Goal: Complete application form: Complete application form

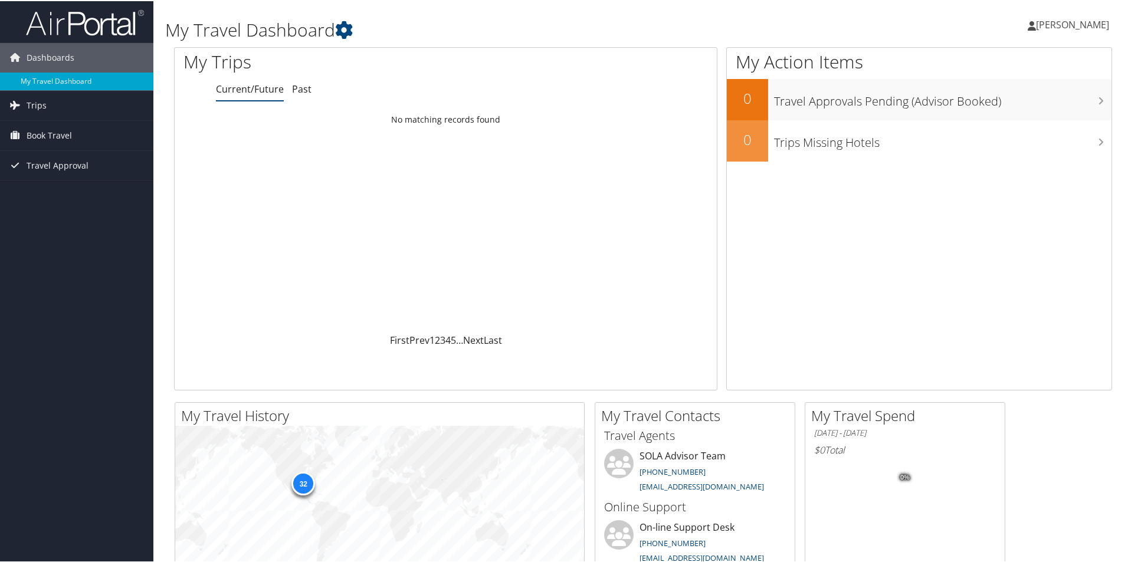
click at [1070, 19] on span "[PERSON_NAME]" at bounding box center [1072, 23] width 73 height 13
click at [1001, 104] on link "View Travel Profile" at bounding box center [1041, 105] width 132 height 20
click at [1074, 22] on span "[PERSON_NAME]" at bounding box center [1072, 23] width 73 height 13
click at [1010, 67] on link "My Settings" at bounding box center [1041, 65] width 132 height 20
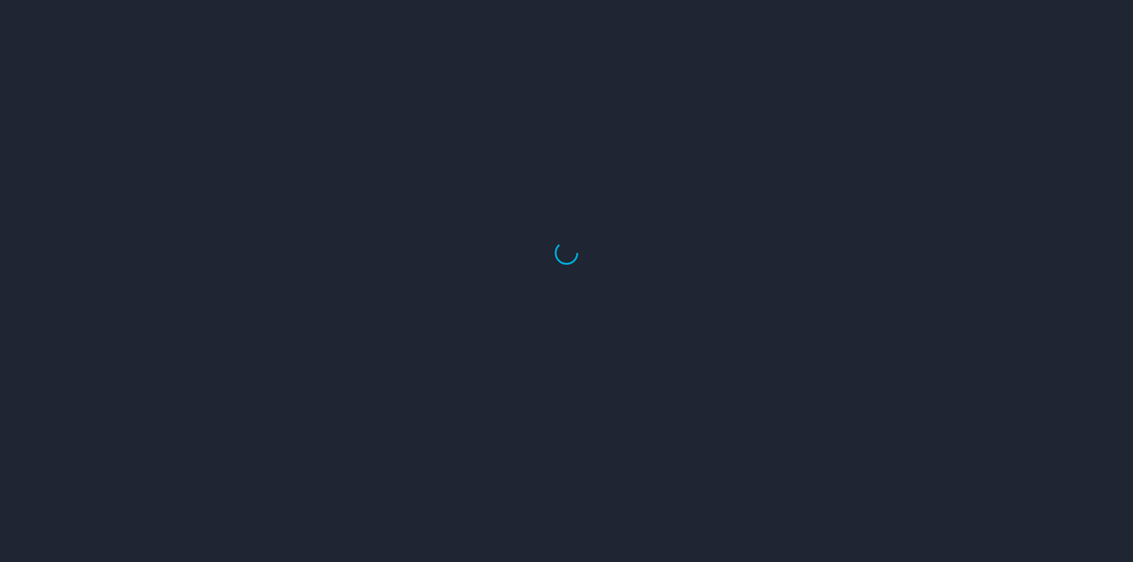
select select "US"
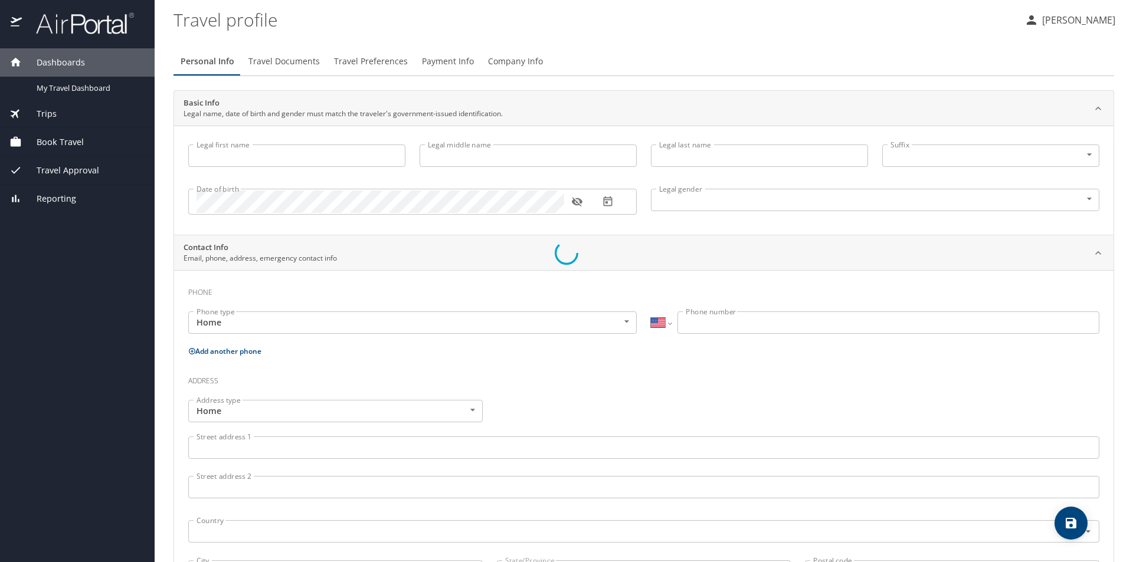
type input "Sarah"
type input "Romero"
type input "Mule"
type input "Female"
type input "Millard"
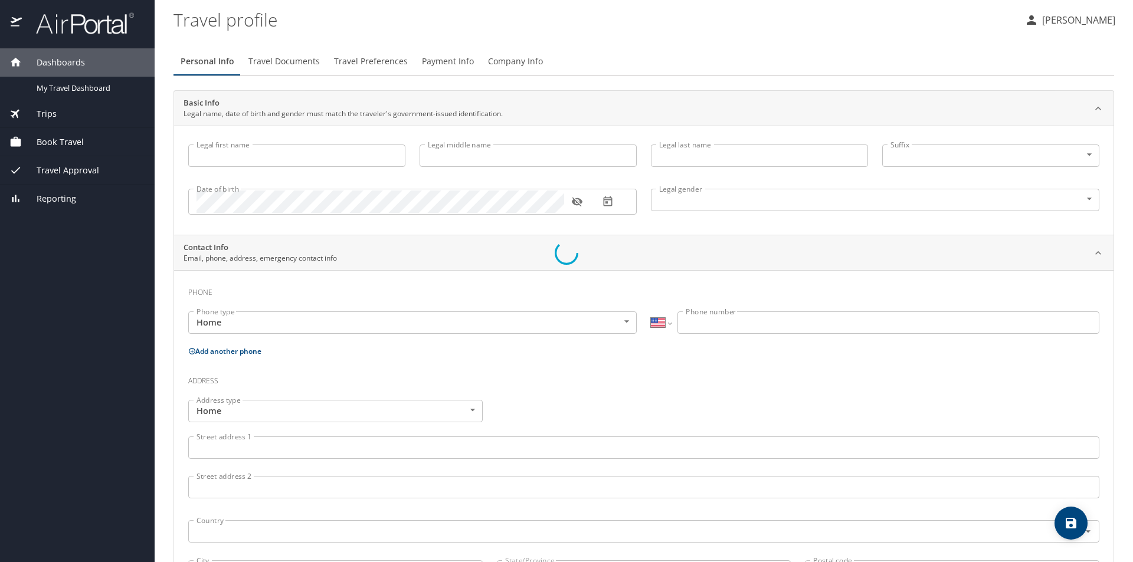
type input "P. Mule"
type input "(843) 725-9704"
select select "US"
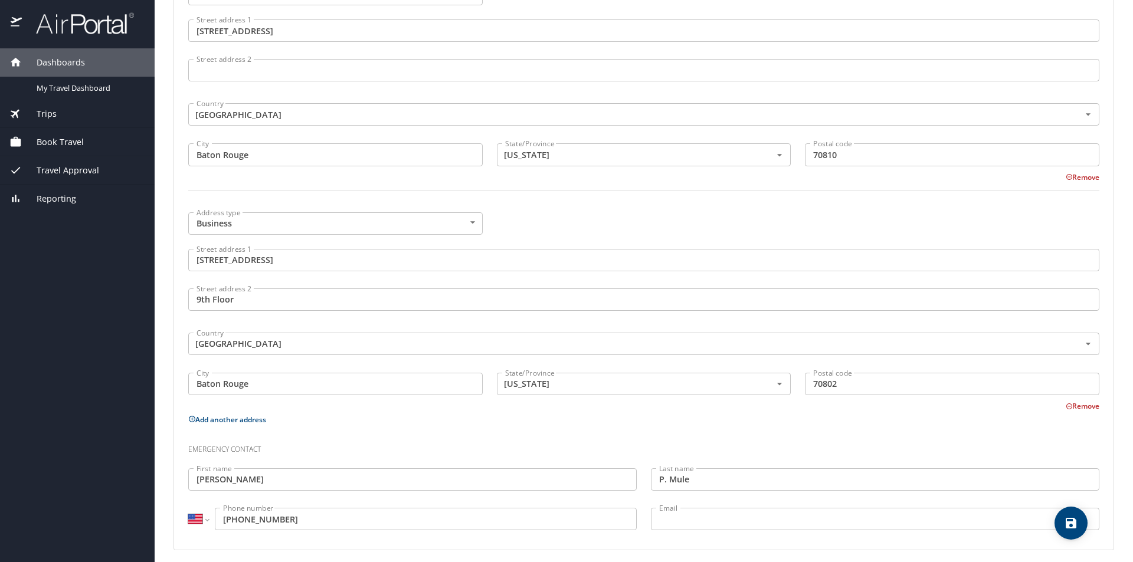
scroll to position [548, 0]
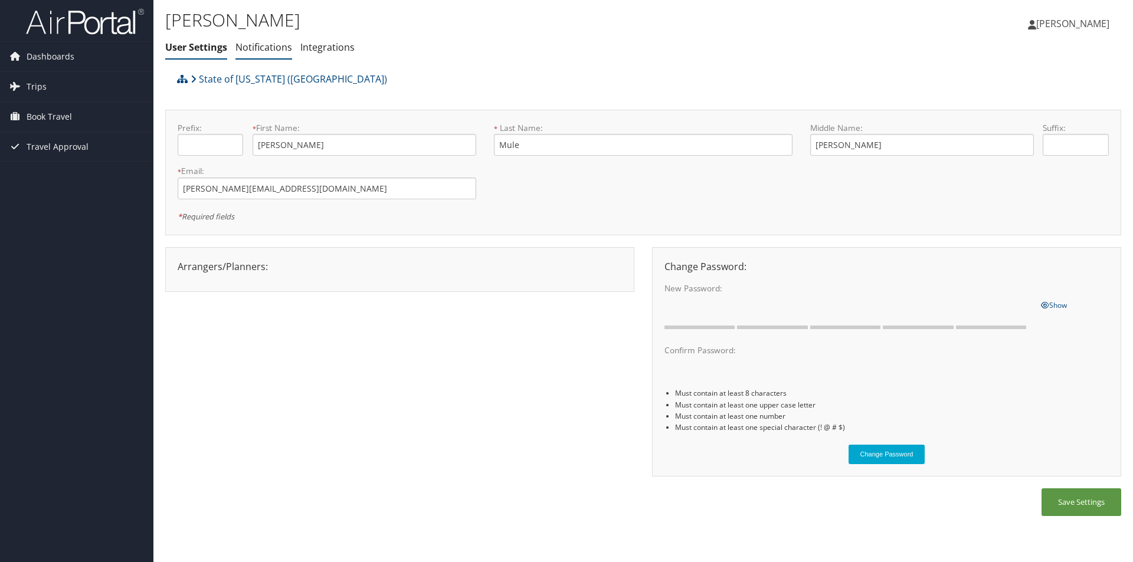
click at [262, 45] on link "Notifications" at bounding box center [263, 47] width 57 height 13
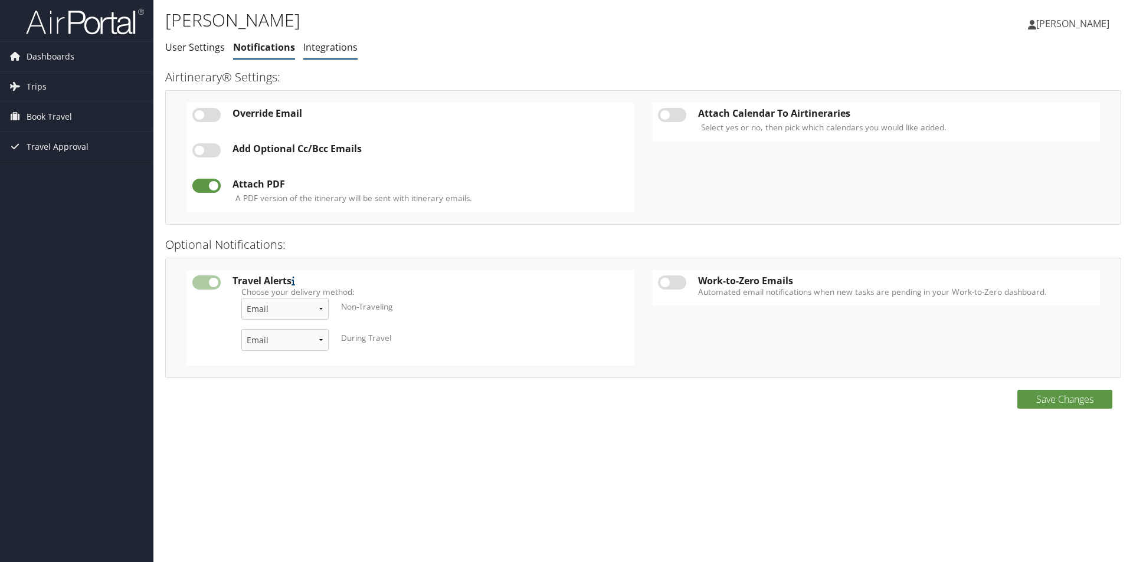
click at [317, 45] on link "Integrations" at bounding box center [330, 47] width 54 height 13
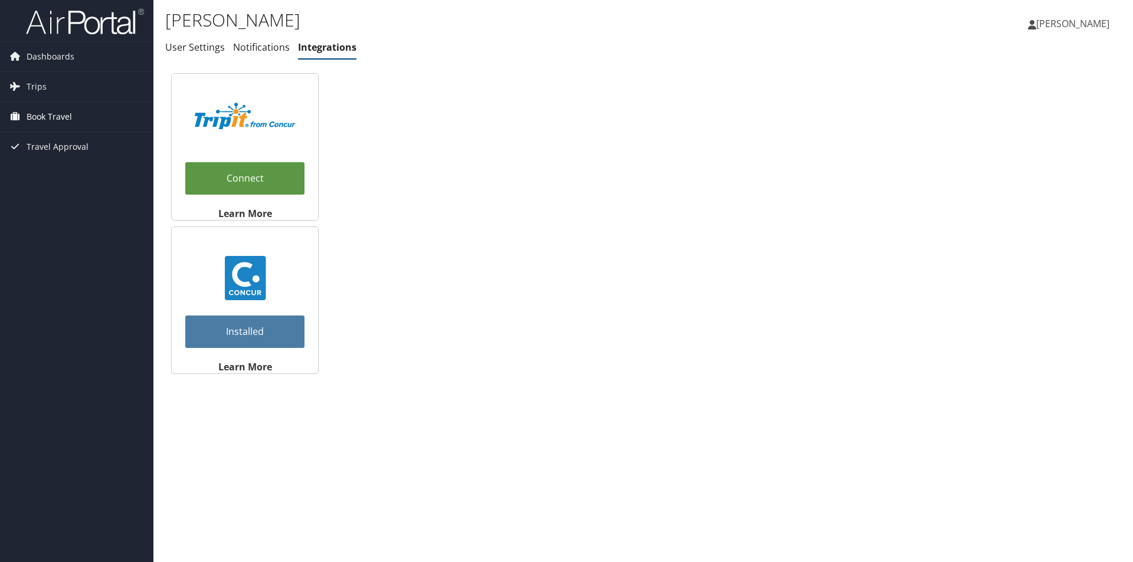
click at [57, 112] on span "Book Travel" at bounding box center [49, 117] width 45 height 30
click at [60, 150] on link "Book/Manage Online Trips" at bounding box center [76, 158] width 153 height 18
click at [1086, 21] on span "[PERSON_NAME]" at bounding box center [1072, 23] width 73 height 13
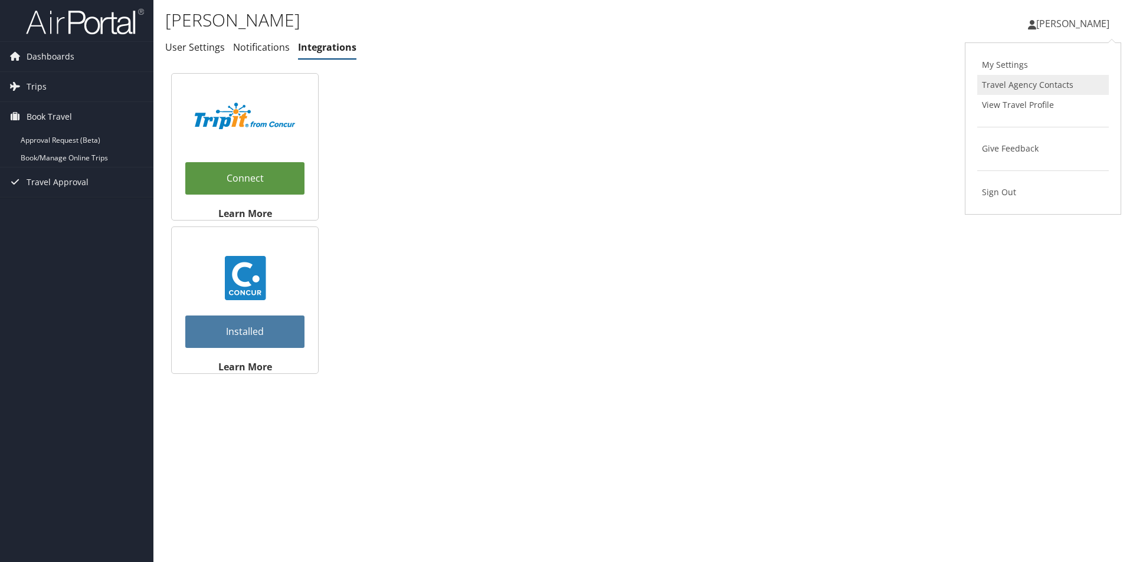
click at [1043, 84] on link "Travel Agency Contacts" at bounding box center [1043, 85] width 132 height 20
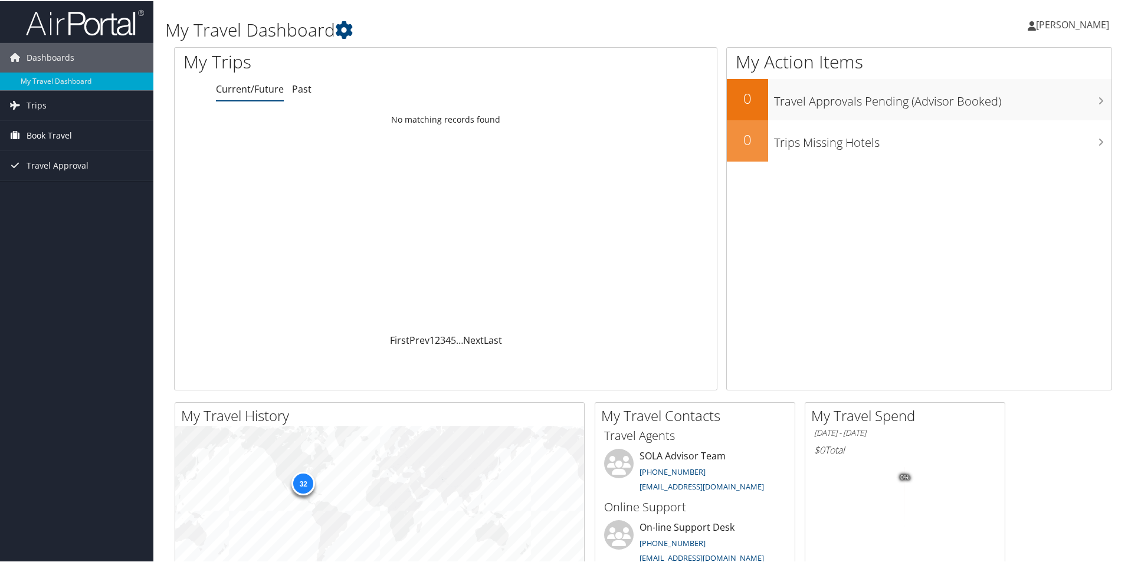
click at [54, 137] on span "Book Travel" at bounding box center [49, 135] width 45 height 30
click at [65, 174] on link "Book/Manage Online Trips" at bounding box center [76, 176] width 153 height 18
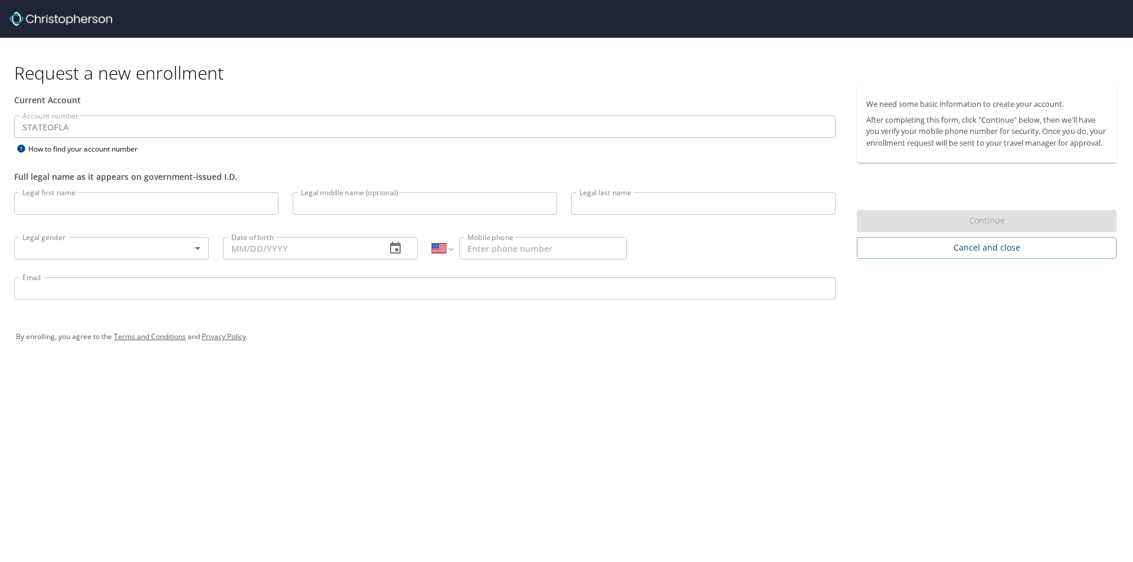
select select "US"
click at [128, 204] on input "Legal first name" at bounding box center [146, 203] width 264 height 22
type input "[PERSON_NAME]"
type input "Bays"
click at [180, 249] on body "Request a new enrollment Current Account Account number STATEOFLA Account numbe…" at bounding box center [566, 281] width 1133 height 562
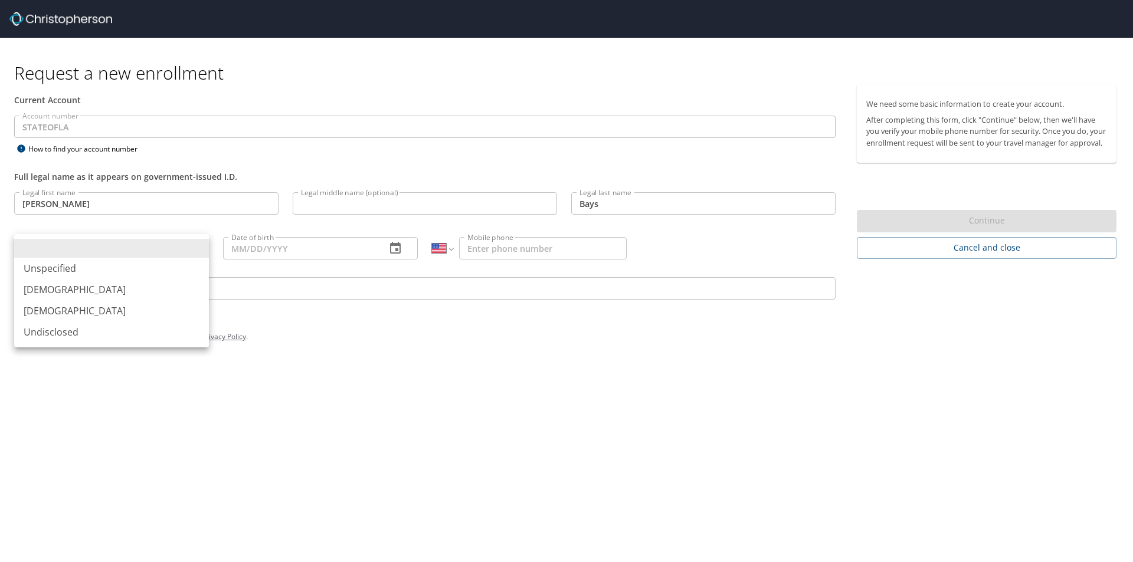
click at [129, 284] on li "Male" at bounding box center [111, 289] width 195 height 21
type input "Male"
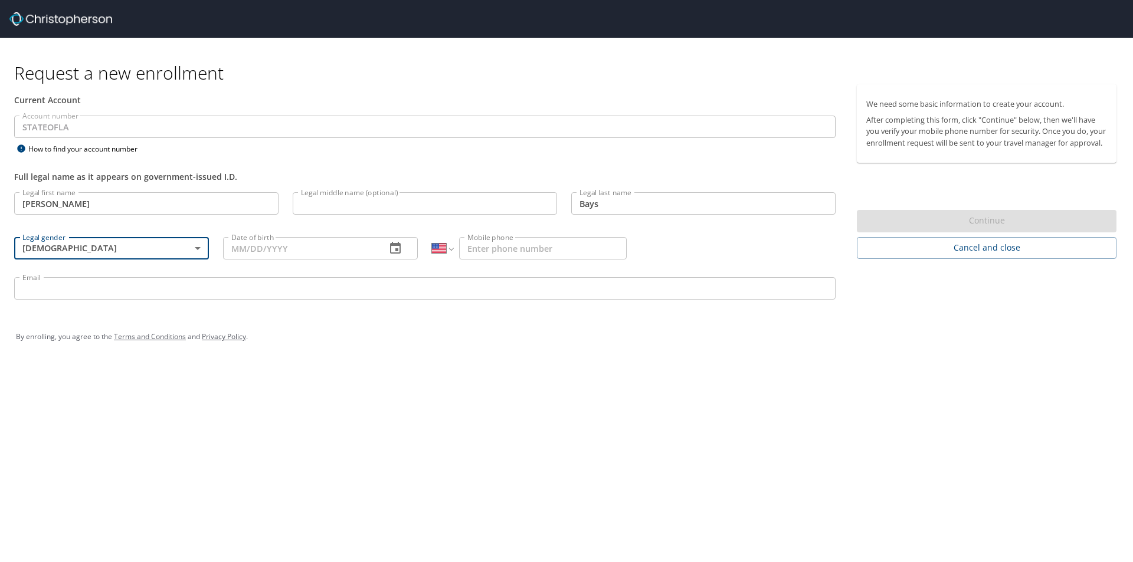
click at [326, 252] on input "Date of birth" at bounding box center [299, 248] width 153 height 22
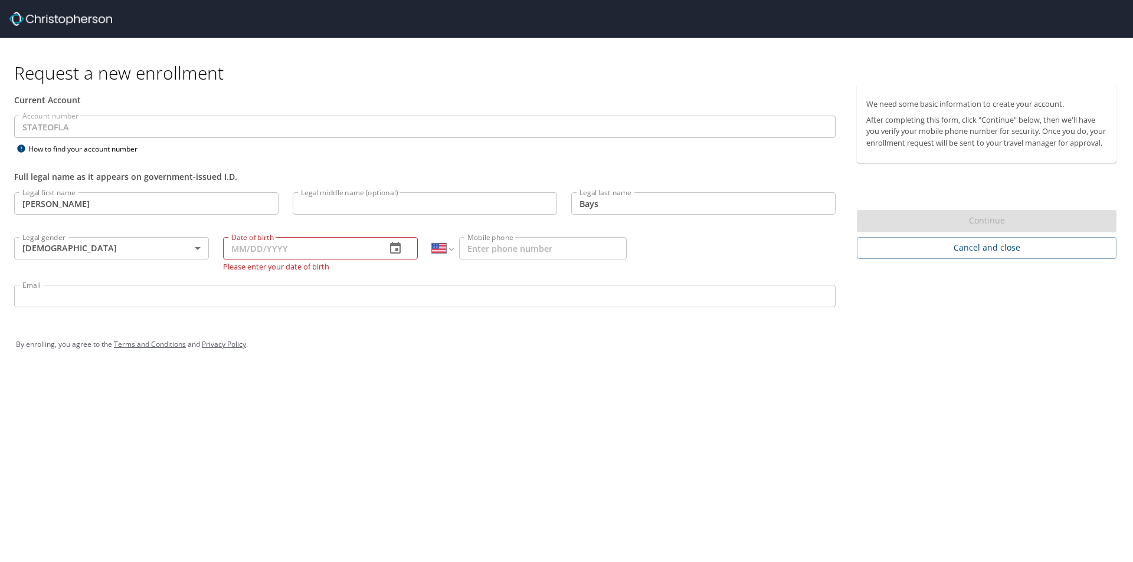
click at [437, 67] on h1 "Request a new enrollment" at bounding box center [570, 72] width 1112 height 23
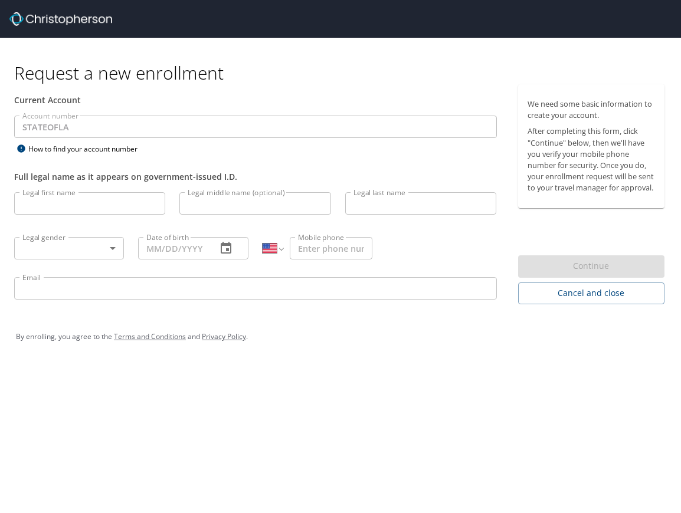
select select "US"
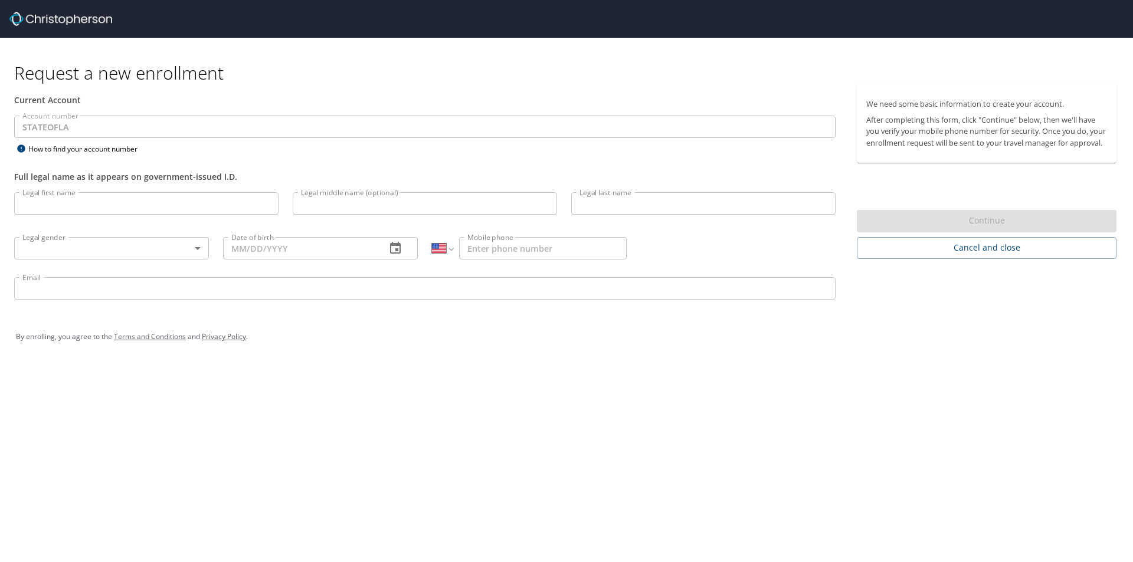
click at [69, 204] on input "Legal first name" at bounding box center [146, 203] width 264 height 22
type input "[PERSON_NAME]"
type input "Bays"
click at [107, 247] on body "Request a new enrollment Current Account Account number STATEOFLA Account numbe…" at bounding box center [566, 281] width 1133 height 562
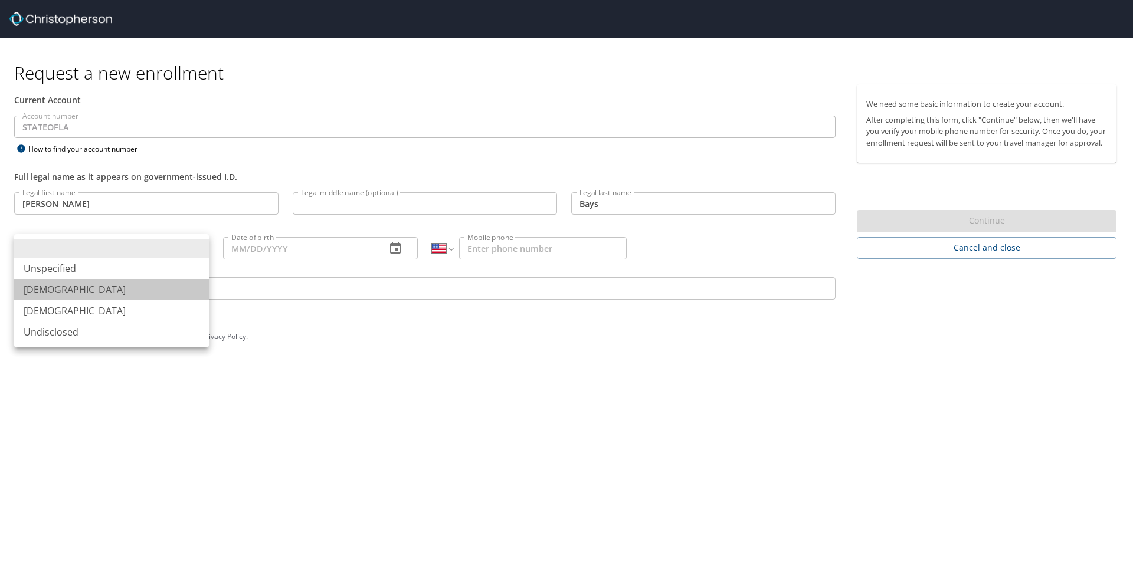
click at [49, 291] on li "Male" at bounding box center [111, 289] width 195 height 21
type input "Male"
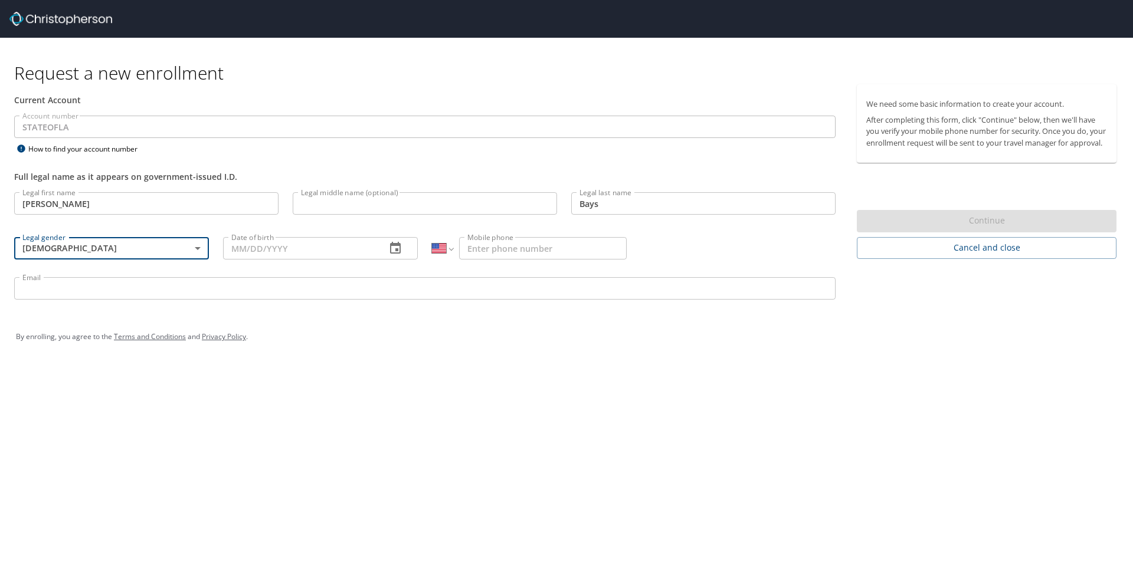
click at [355, 254] on input "Date of birth" at bounding box center [299, 248] width 153 height 22
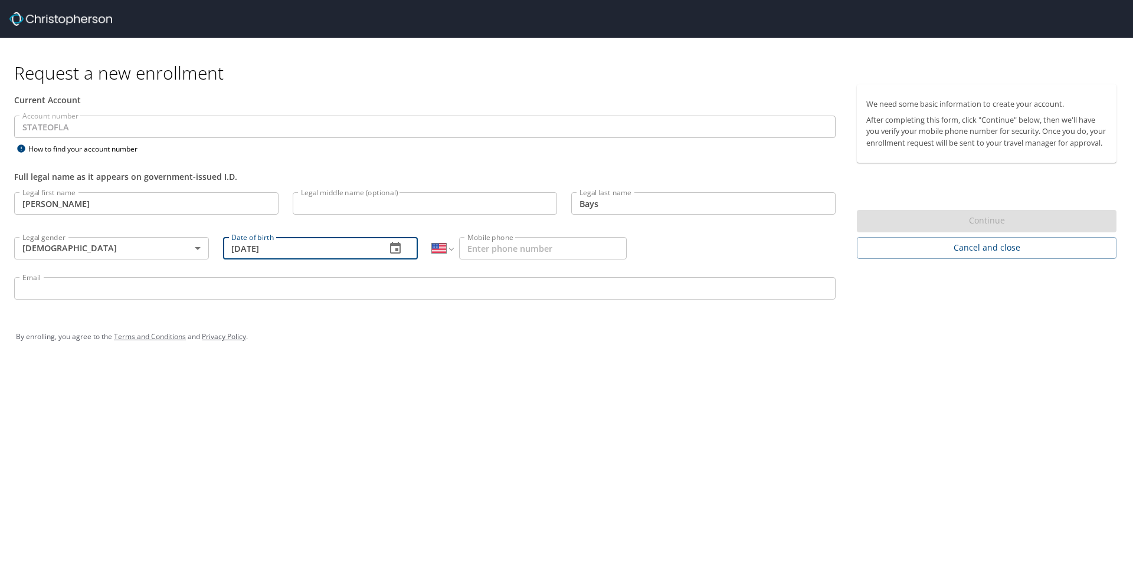
type input "10/09/1995"
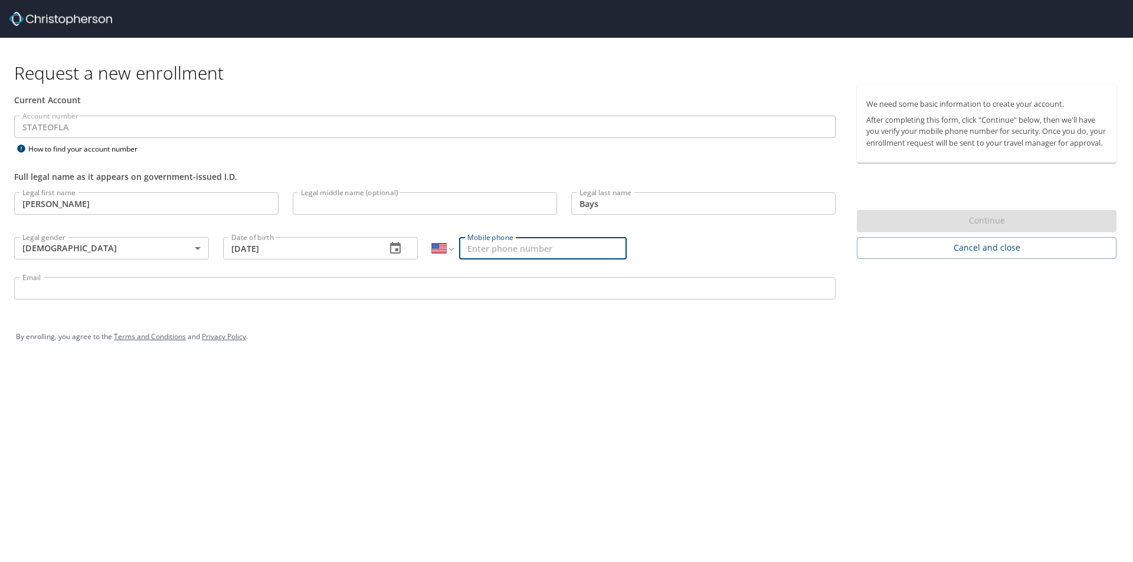
click at [527, 249] on input "Mobile phone" at bounding box center [543, 248] width 168 height 22
type input "(985) 264-6701"
click at [360, 285] on input "Email" at bounding box center [424, 288] width 821 height 22
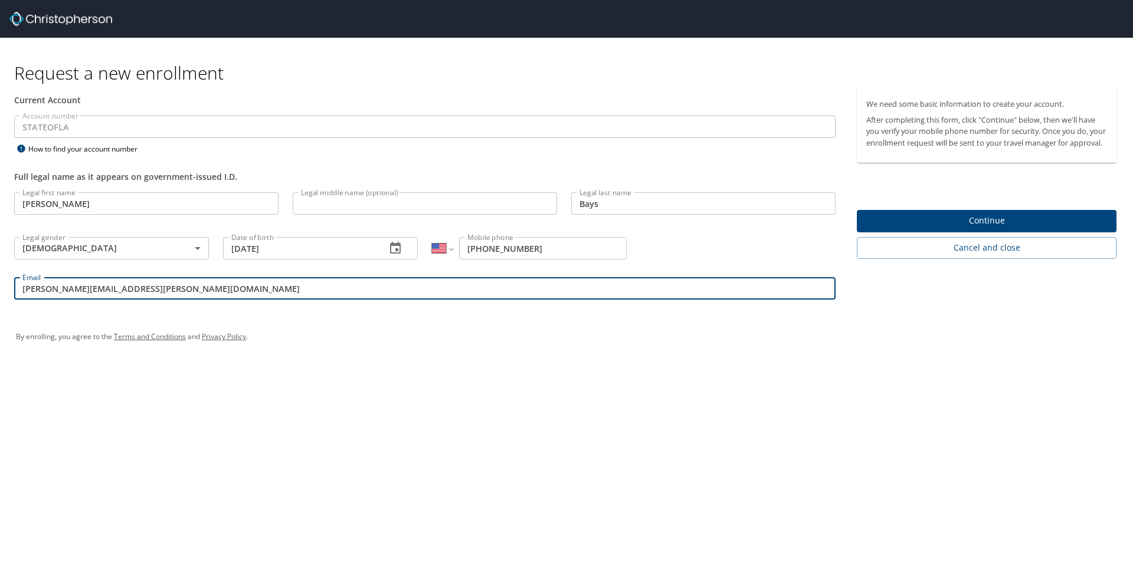
type input "andrew.bays@la.gov"
click at [680, 358] on div "By enrolling, you agree to the Terms and Conditions and Privacy Policy ." at bounding box center [566, 336] width 1119 height 53
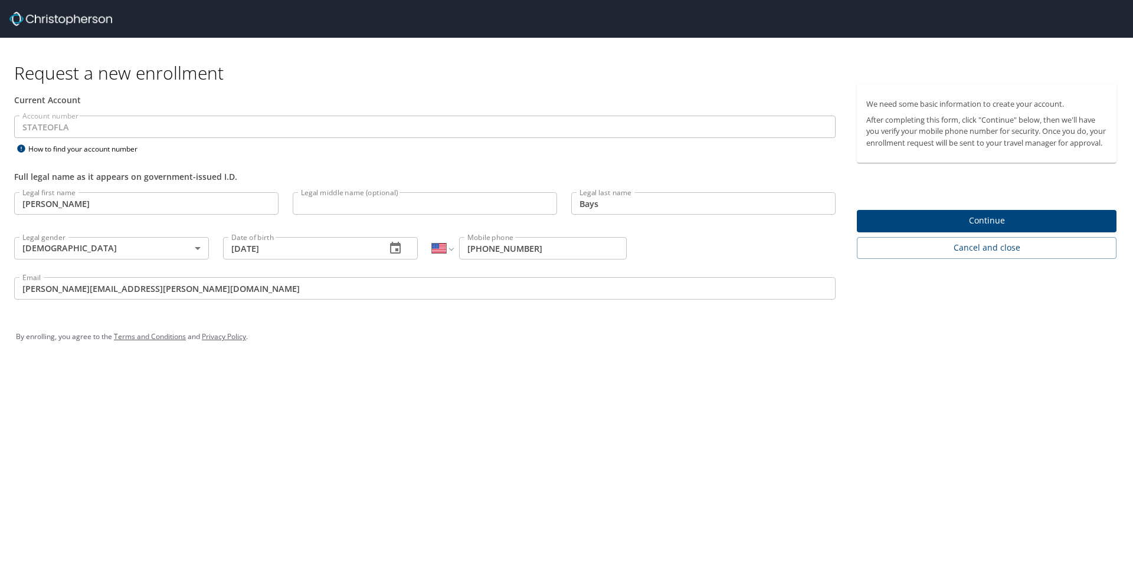
click at [680, 226] on span "Continue" at bounding box center [986, 221] width 241 height 15
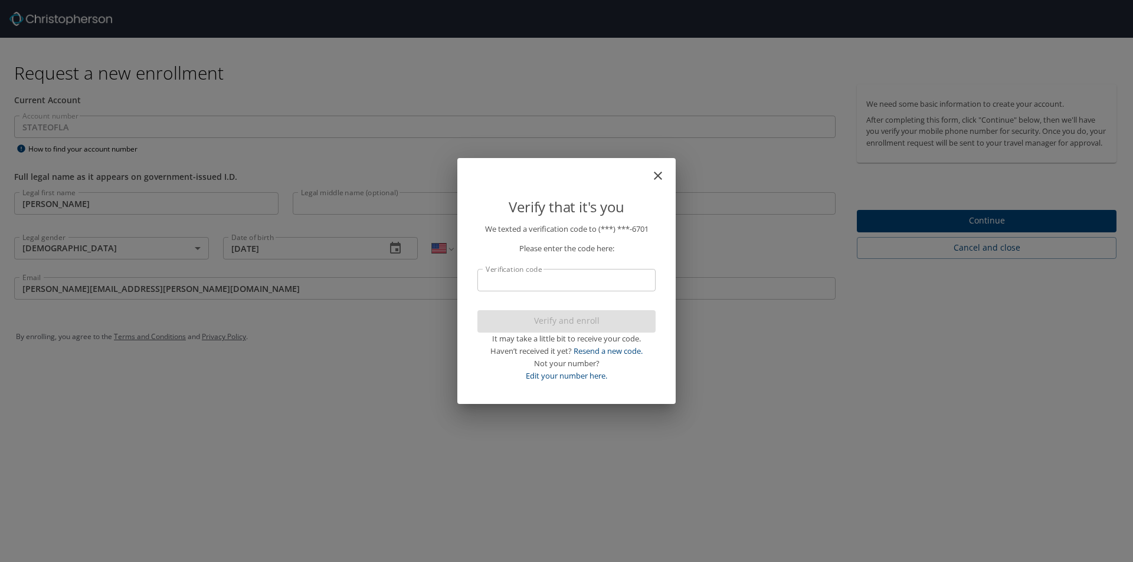
click at [559, 282] on input "Verification code" at bounding box center [566, 280] width 178 height 22
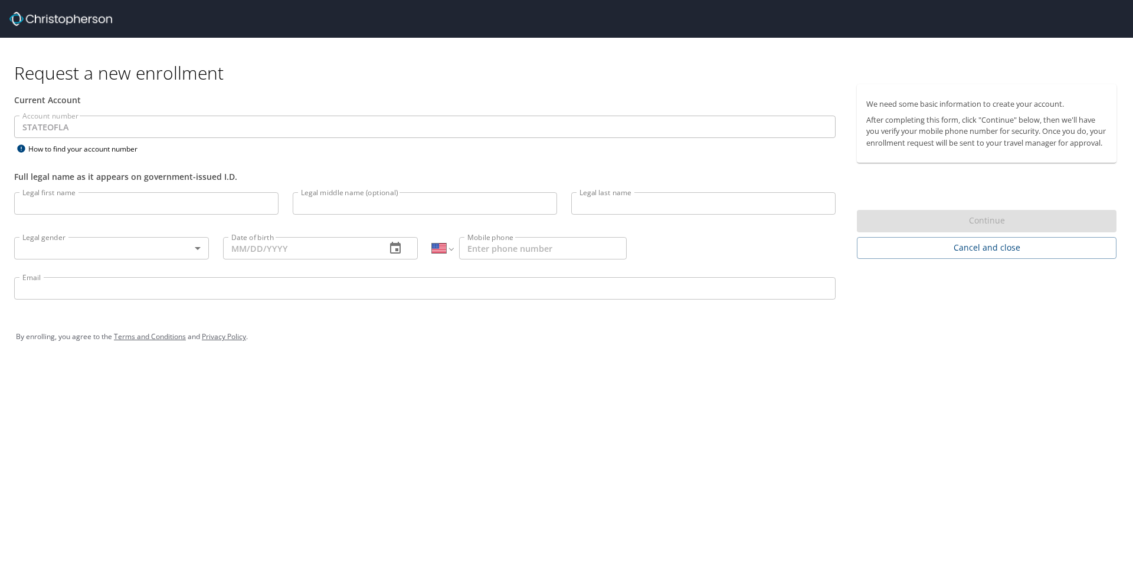
select select "US"
click at [148, 205] on input "Legal first name" at bounding box center [146, 203] width 264 height 22
type input "Andrew"
type input "B"
type input "Bays"
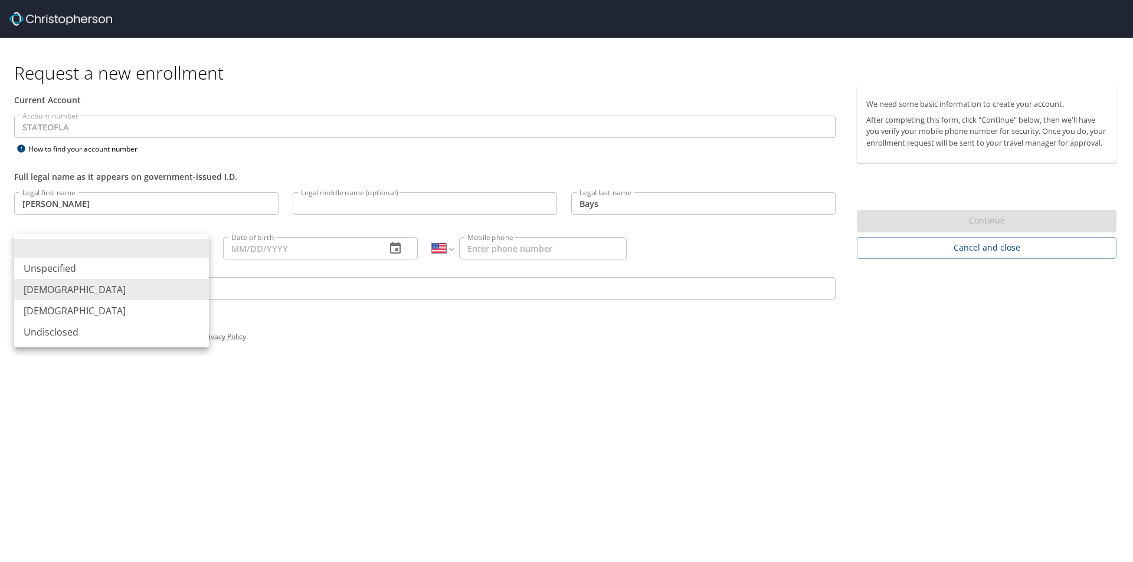
type input "Male"
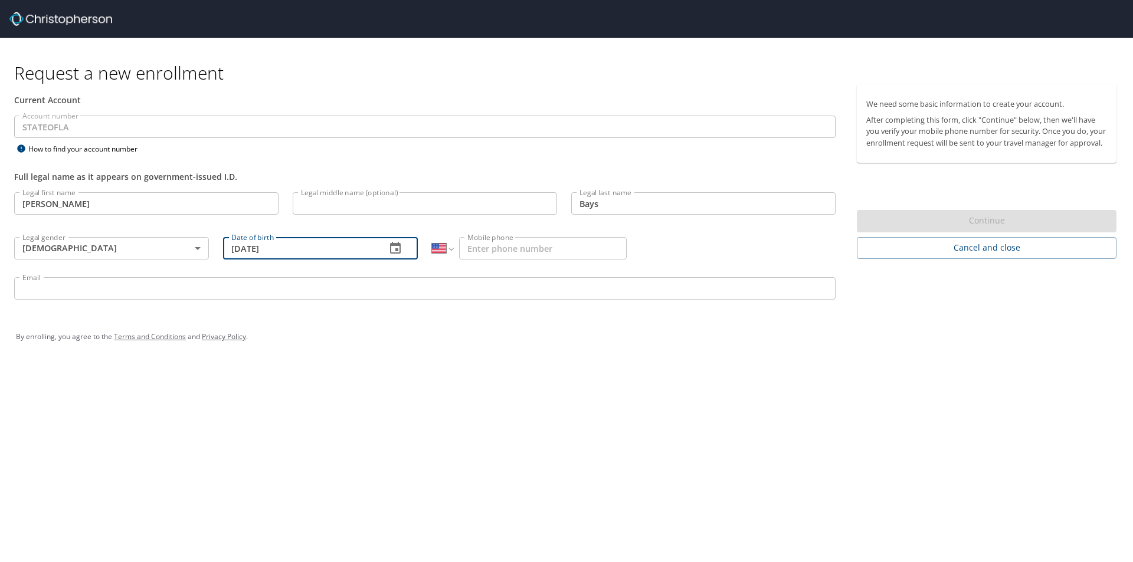
type input "10/09/1995"
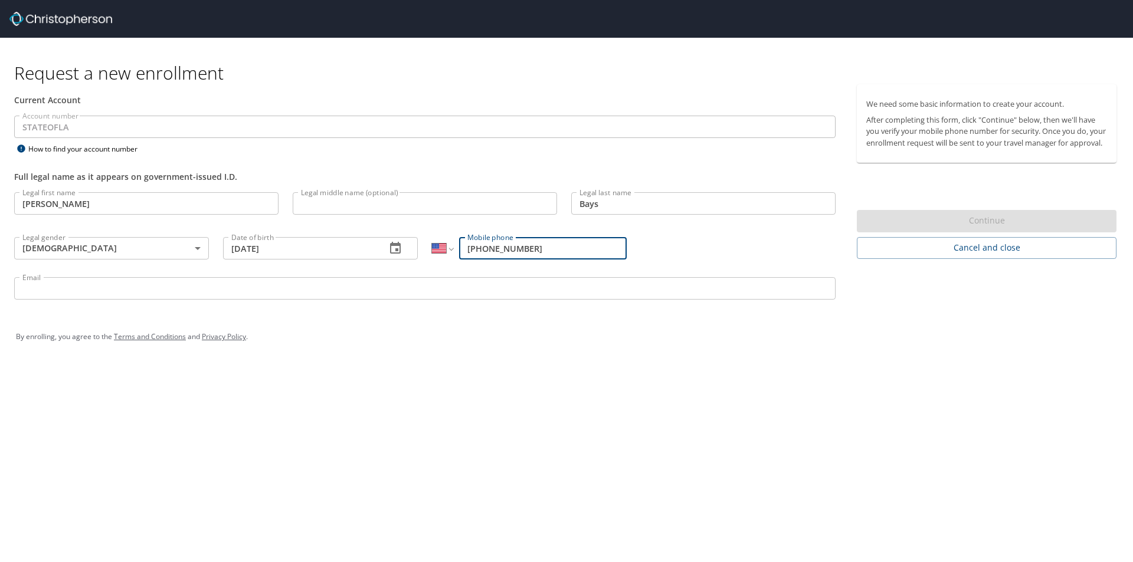
type input "(985) 264-6701"
click at [67, 289] on input "Email" at bounding box center [424, 288] width 821 height 22
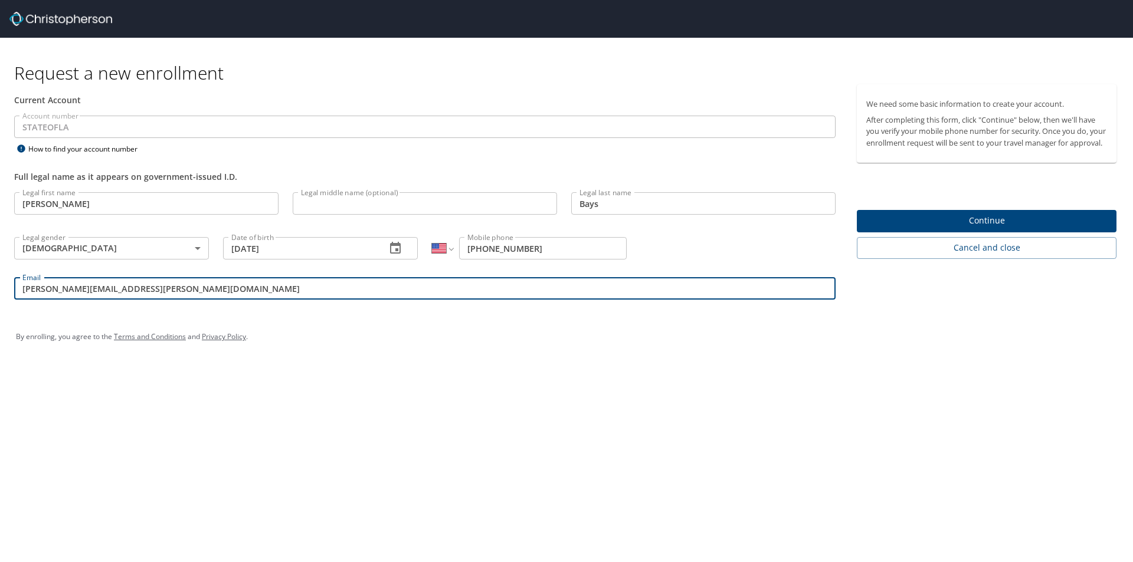
type input "andrew.bays@la.gov"
click at [1020, 228] on span "Continue" at bounding box center [986, 221] width 241 height 15
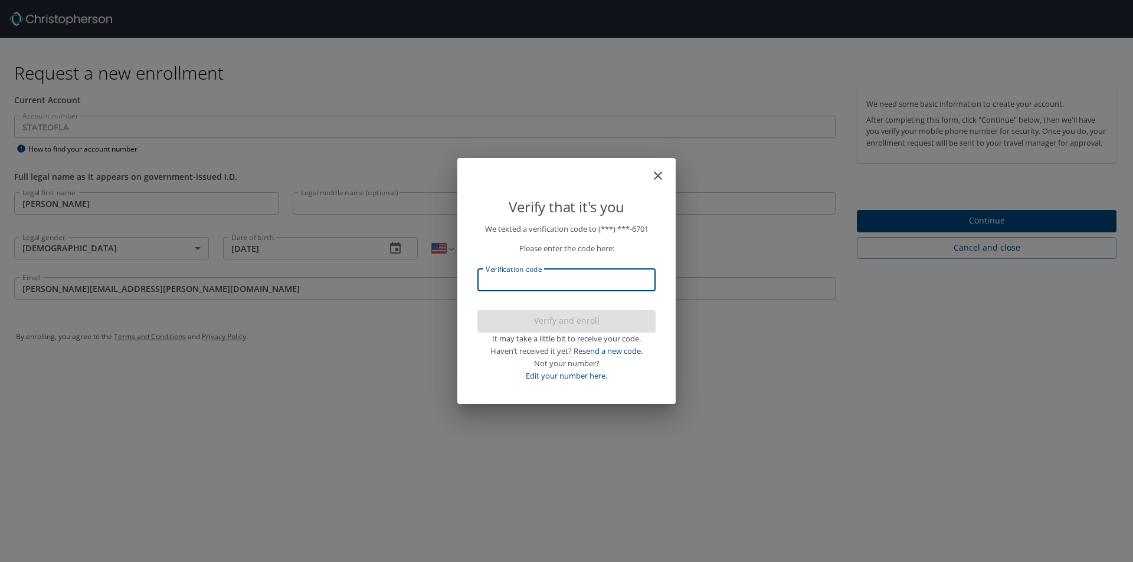
click at [545, 284] on input "Verification code" at bounding box center [566, 280] width 178 height 22
type input "418851"
click at [555, 326] on span "Verify and enroll" at bounding box center [566, 321] width 159 height 15
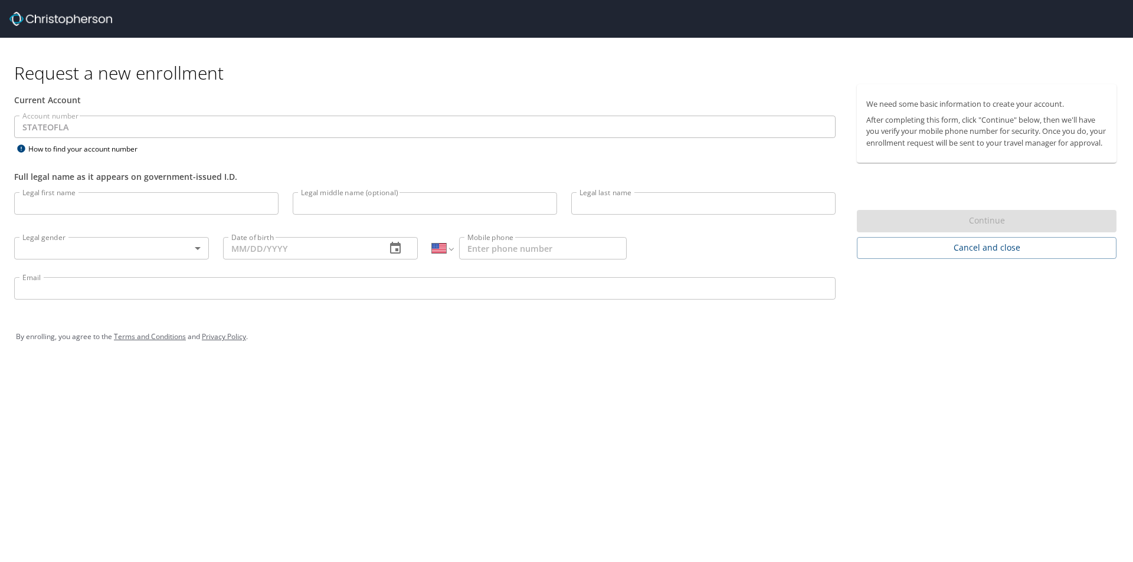
select select "US"
click at [56, 17] on img at bounding box center [60, 19] width 103 height 14
click at [187, 209] on input "Legal first name" at bounding box center [146, 203] width 264 height 22
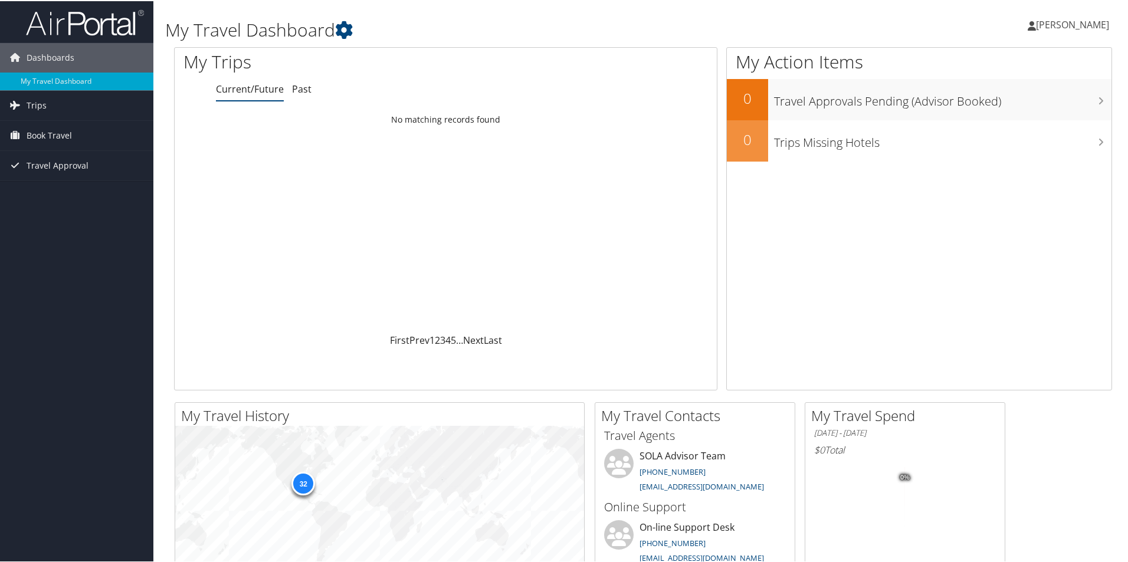
click at [1090, 21] on span "[PERSON_NAME]" at bounding box center [1072, 23] width 73 height 13
click at [1050, 81] on link "Travel Agency Contacts" at bounding box center [1041, 85] width 132 height 20
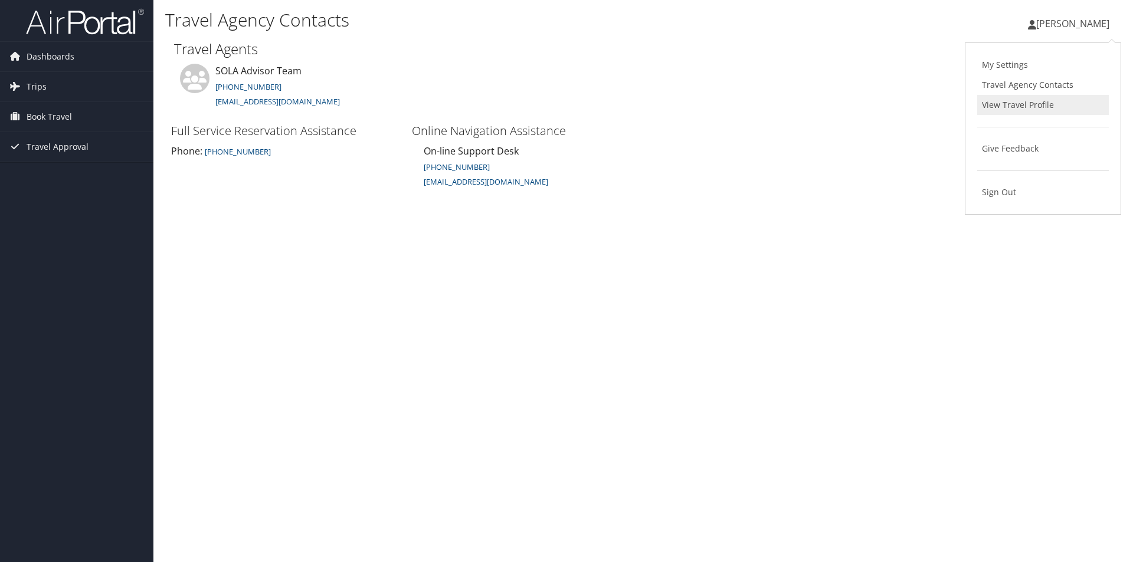
click at [1013, 109] on link "View Travel Profile" at bounding box center [1043, 105] width 132 height 20
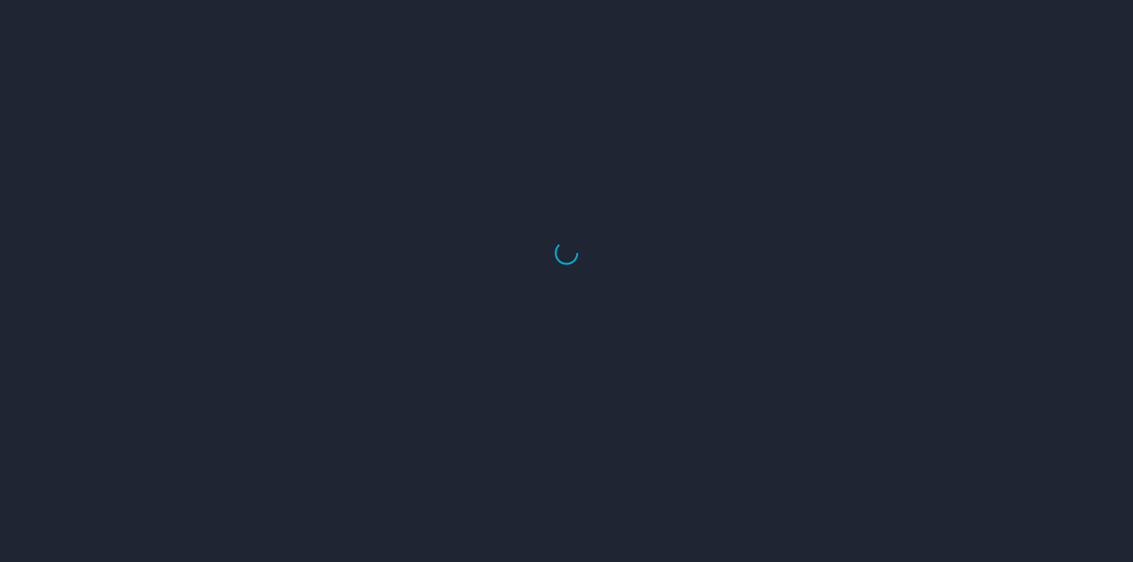
select select "US"
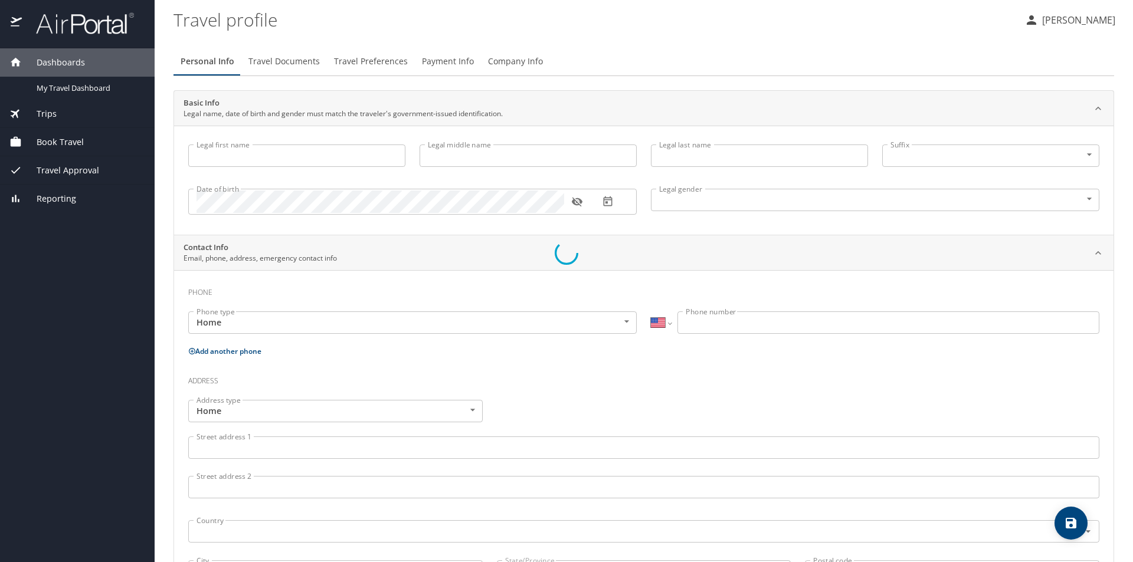
type input "Sarah"
type input "Romero"
type input "Mule"
type input "Female"
type input "Millard"
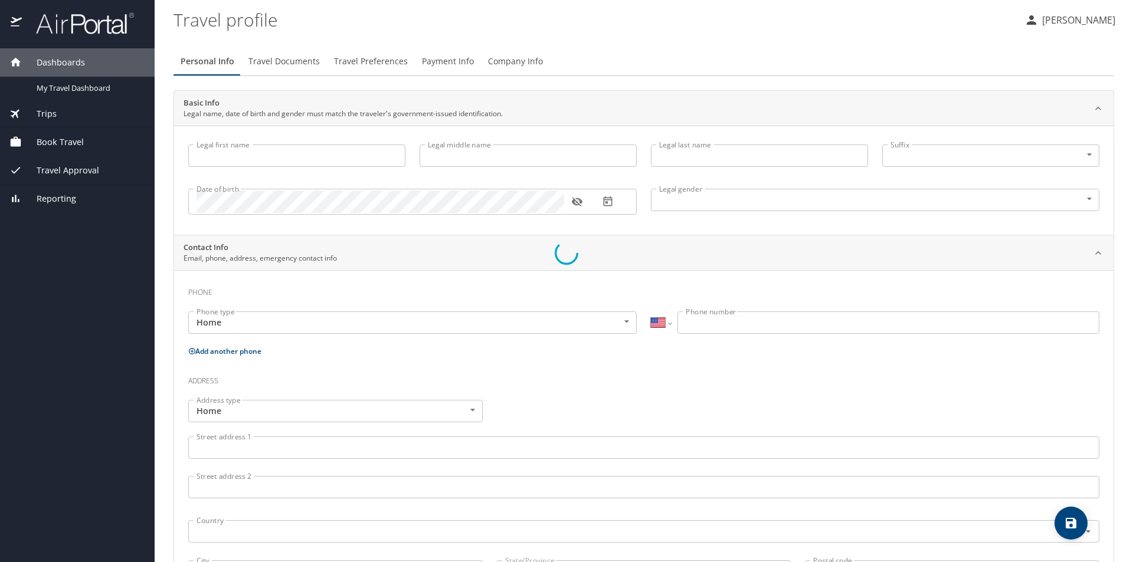
type input "P. Mule"
type input "(843) 725-9704"
select select "US"
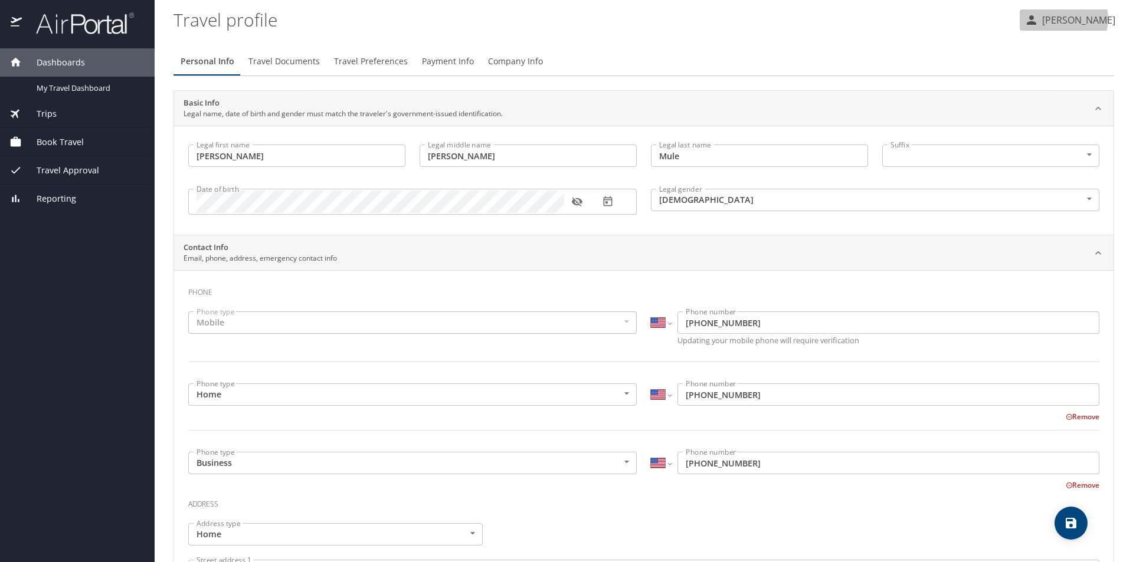
click at [1077, 19] on p "[PERSON_NAME]" at bounding box center [1077, 20] width 77 height 14
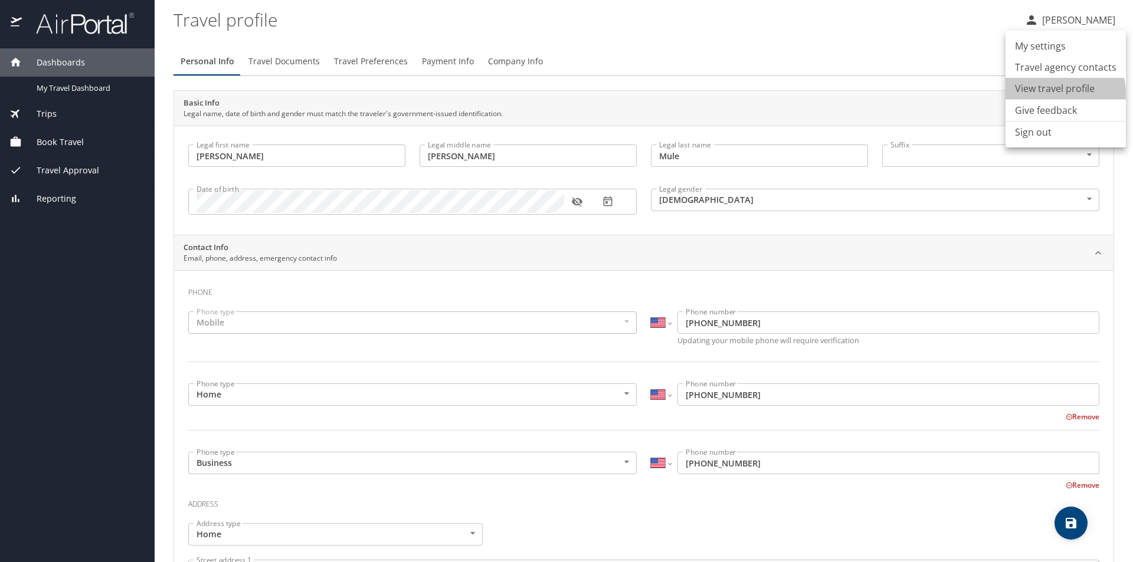
click at [1060, 93] on li "View travel profile" at bounding box center [1065, 88] width 120 height 21
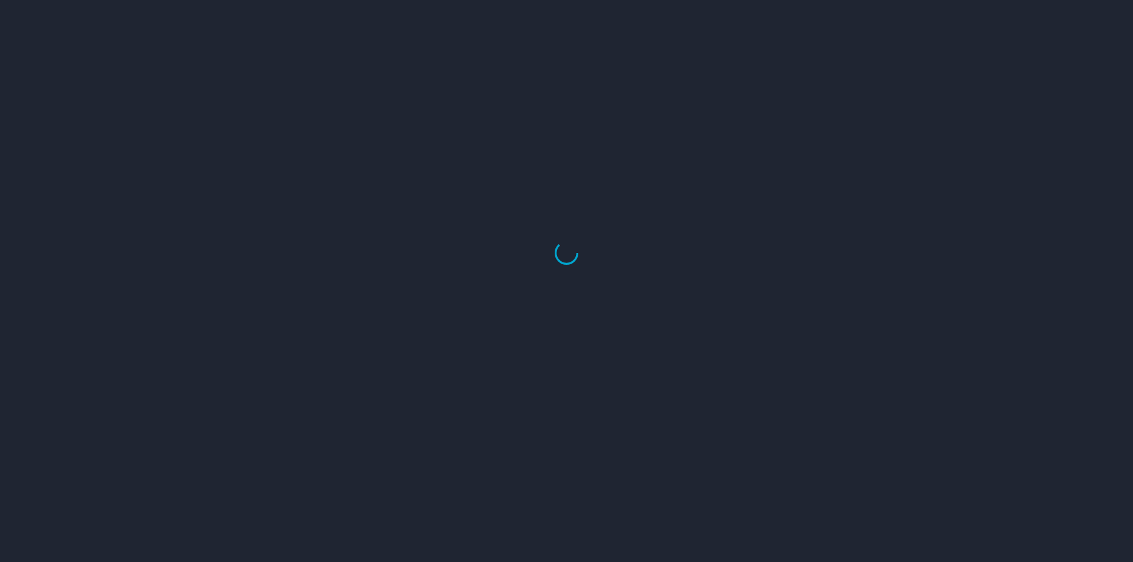
select select "US"
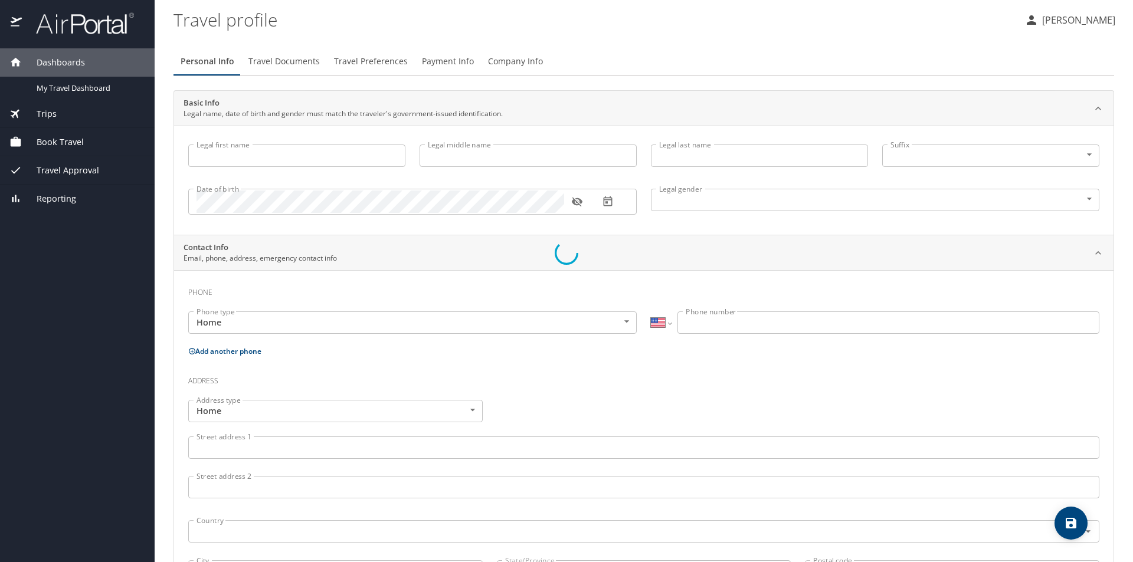
type input "Sarah"
type input "Romero"
type input "Mule"
type input "Female"
type input "Millard"
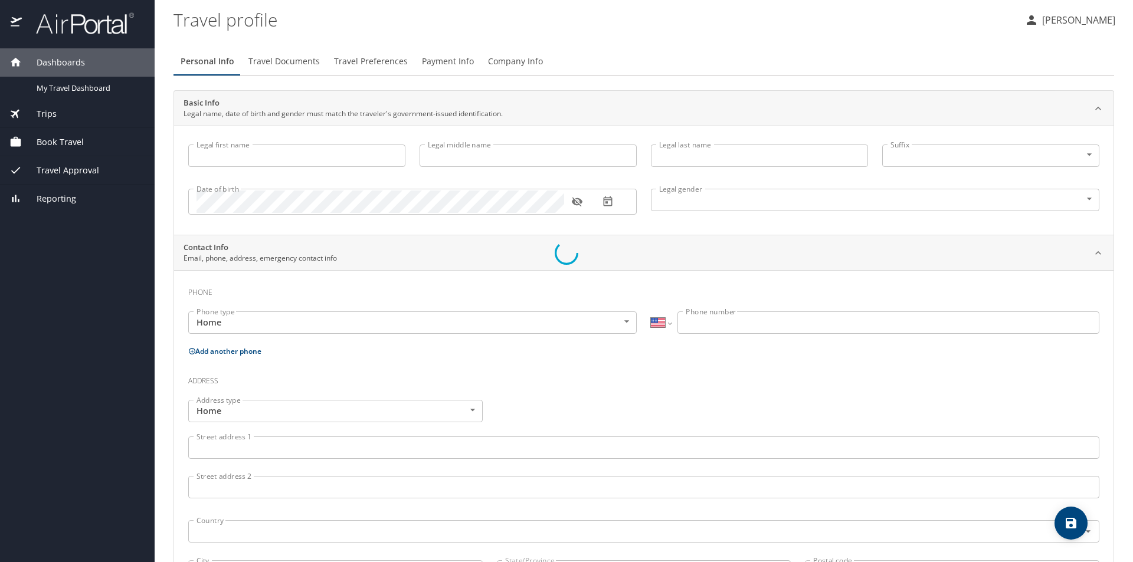
type input "P. Mule"
type input "(843) 725-9704"
select select "US"
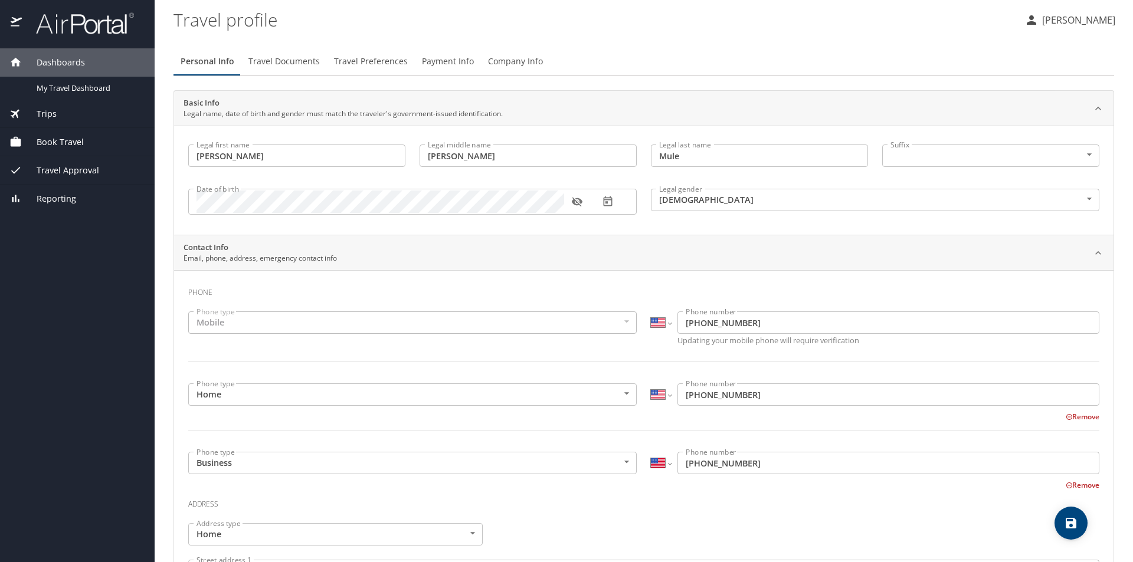
click at [1078, 22] on p "[PERSON_NAME]" at bounding box center [1077, 20] width 77 height 14
click at [1062, 43] on li "My settings" at bounding box center [1065, 45] width 120 height 21
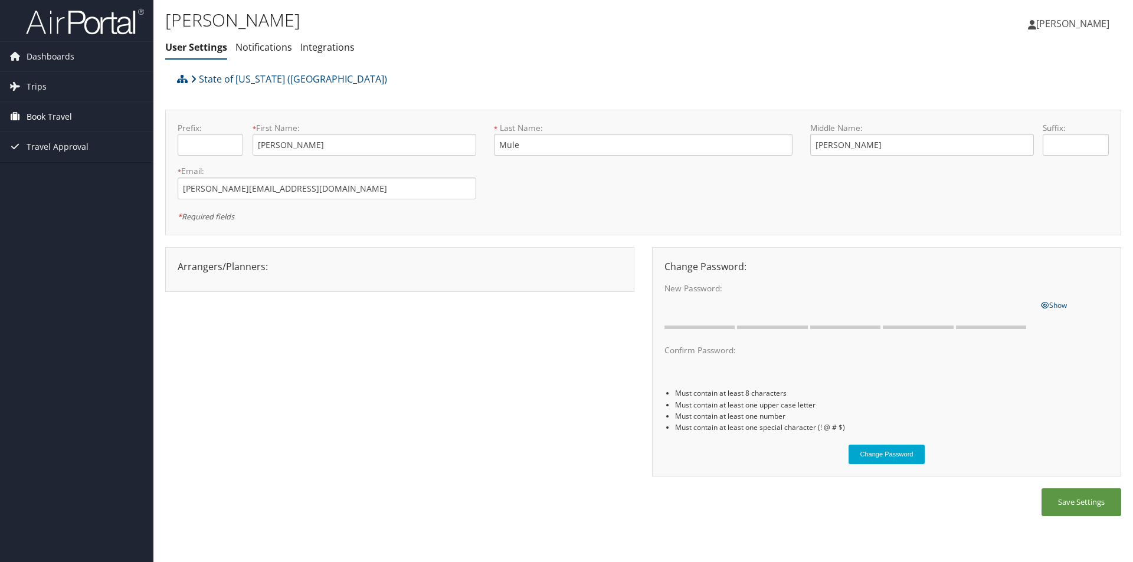
click at [53, 120] on span "Book Travel" at bounding box center [49, 117] width 45 height 30
click at [58, 156] on link "Book/Manage Online Trips" at bounding box center [76, 158] width 153 height 18
click at [1089, 25] on span "[PERSON_NAME]" at bounding box center [1072, 23] width 73 height 13
click at [1008, 194] on link "Sign Out" at bounding box center [1043, 192] width 132 height 20
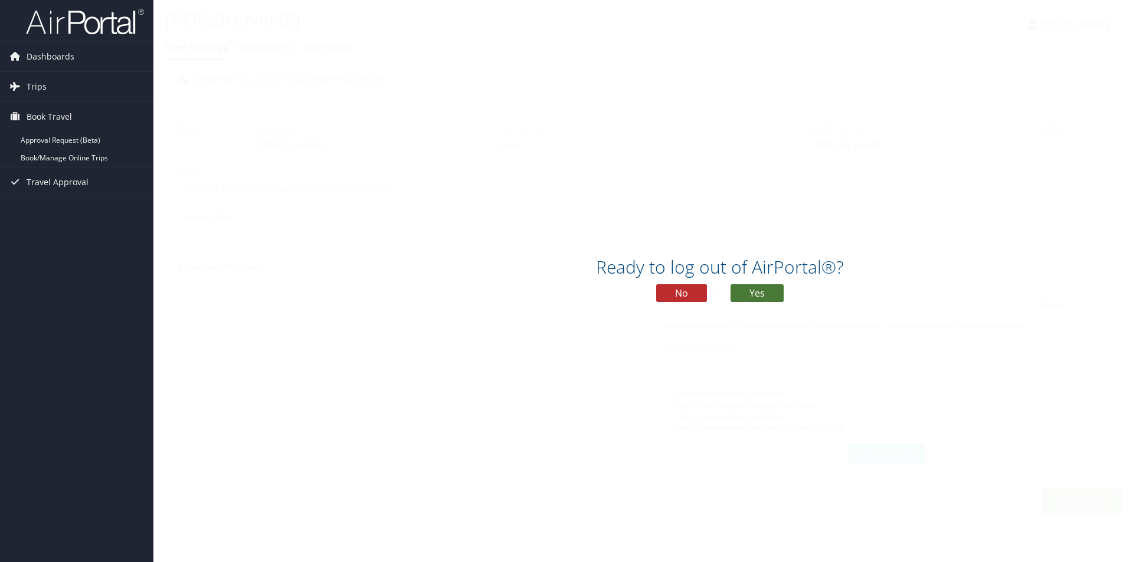
click at [739, 293] on button "Yes" at bounding box center [757, 293] width 53 height 18
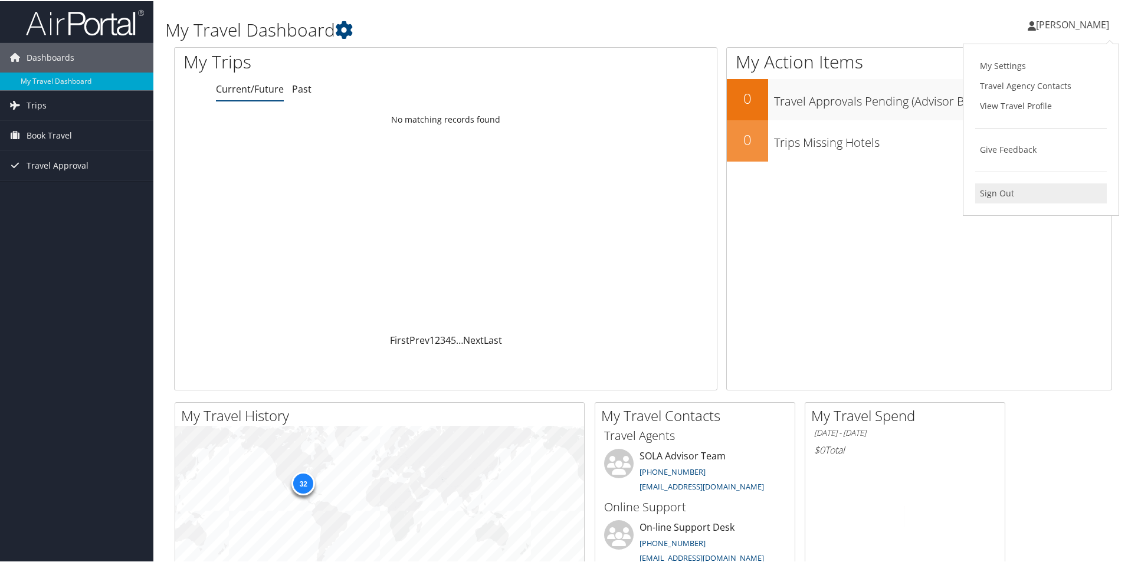
click at [991, 197] on link "Sign Out" at bounding box center [1041, 192] width 132 height 20
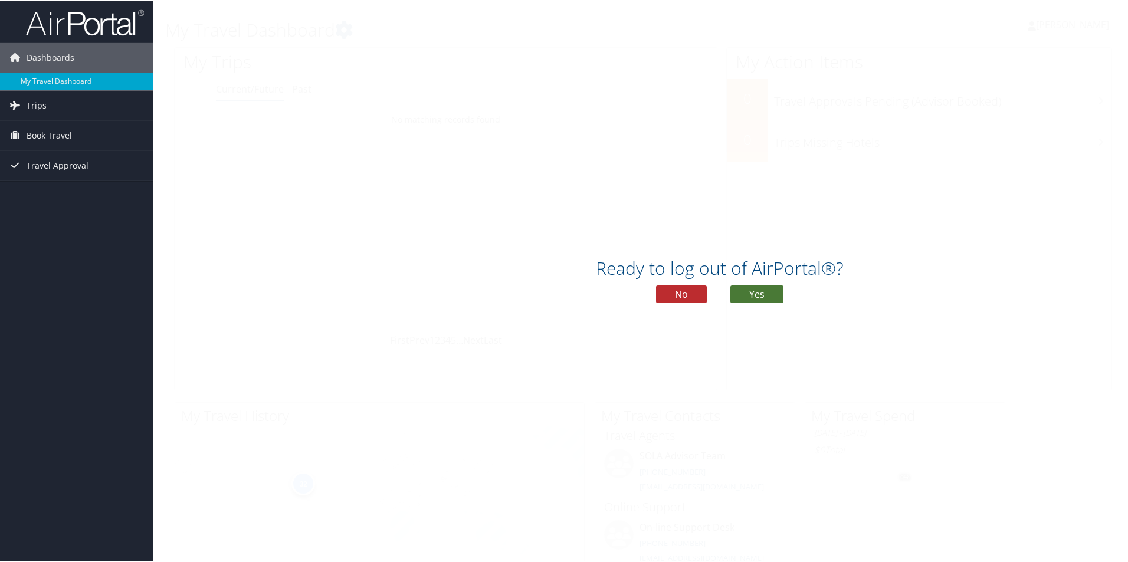
click at [738, 292] on button "Yes" at bounding box center [757, 293] width 53 height 18
